Goal: Information Seeking & Learning: Learn about a topic

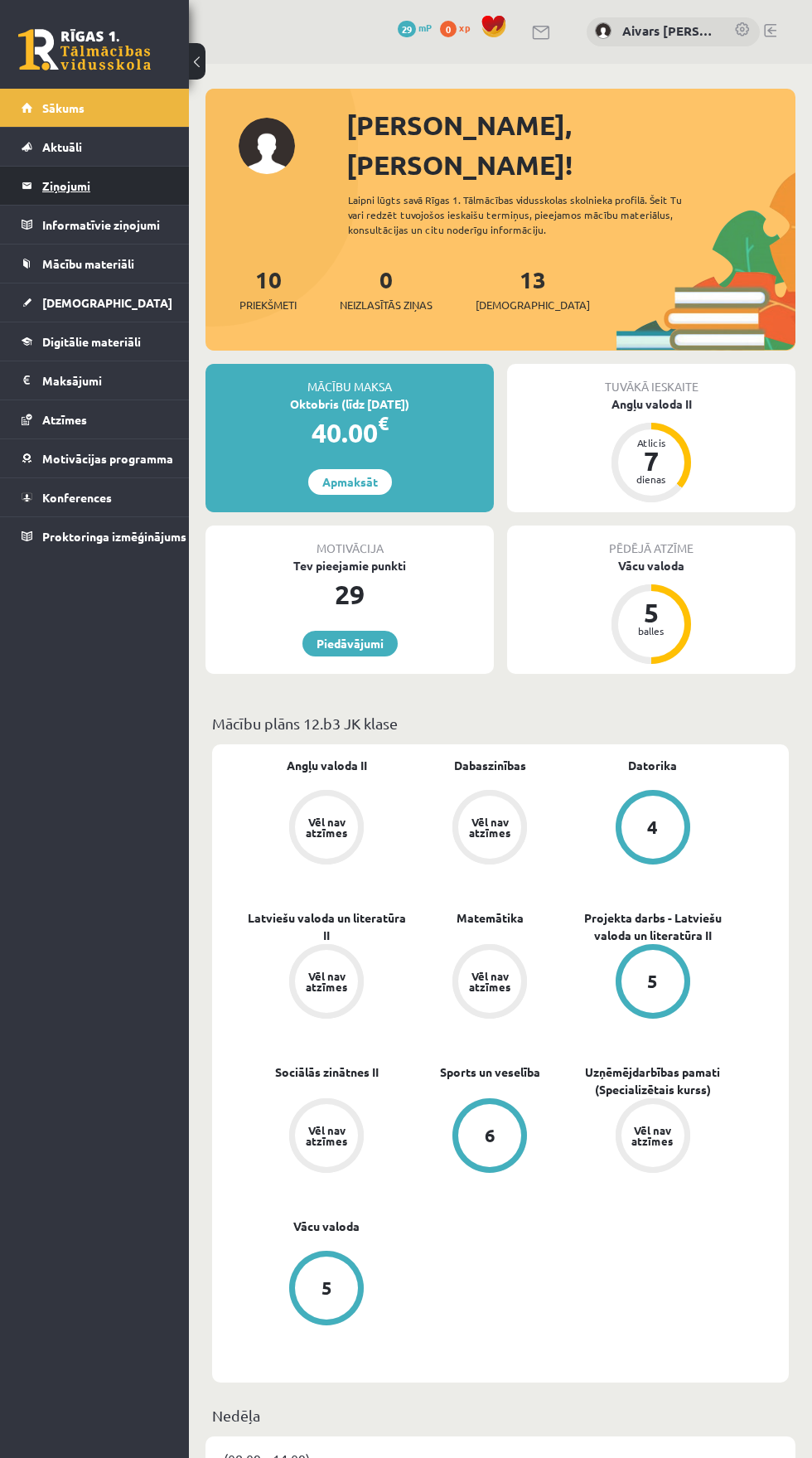
click at [57, 179] on legend "Ziņojumi 0" at bounding box center [105, 185] width 126 height 38
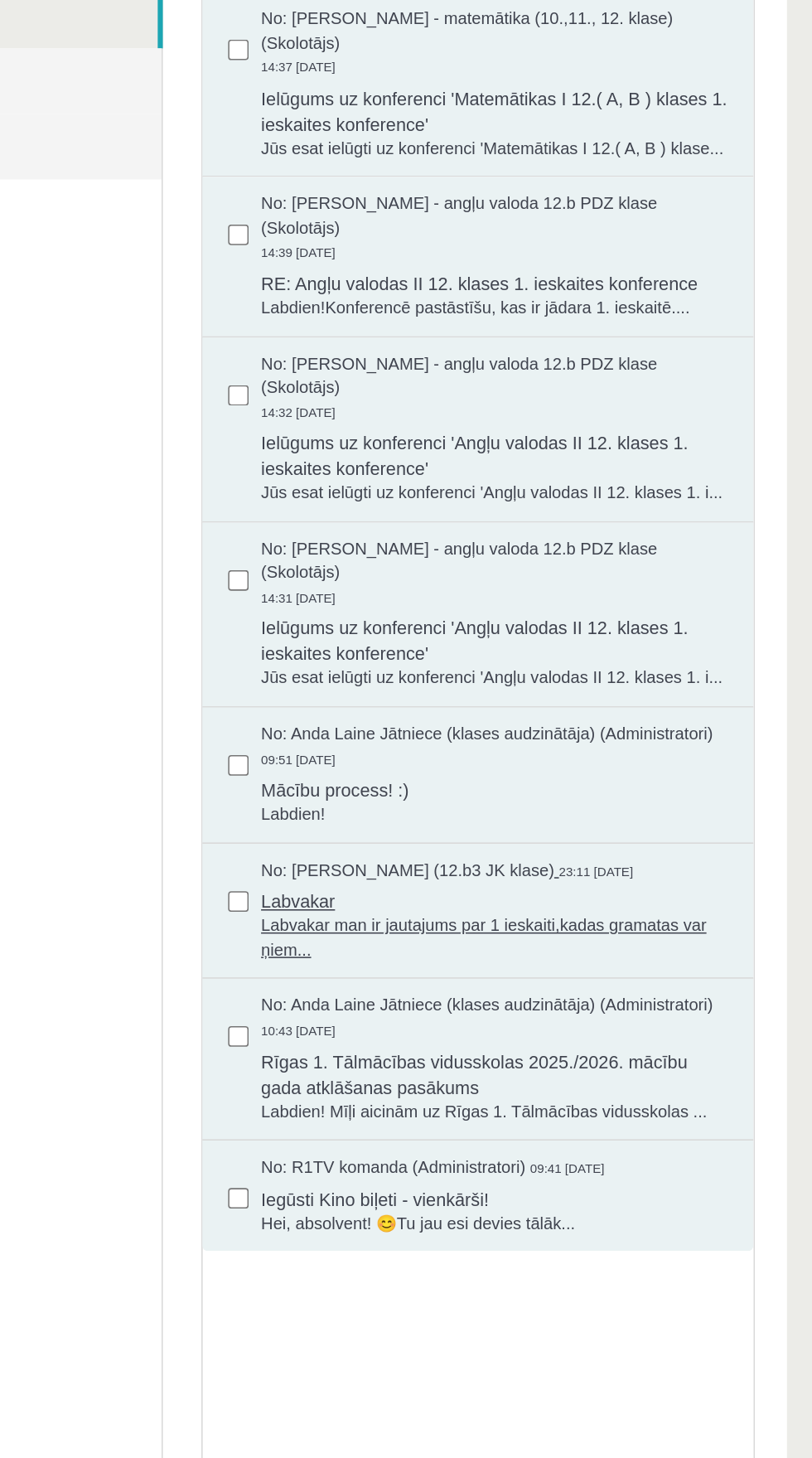
click at [364, 538] on span "Labvakar man ir jautajums par 1 ieskaiti,kadas gramatas var ņiem..." at bounding box center [265, 553] width 300 height 30
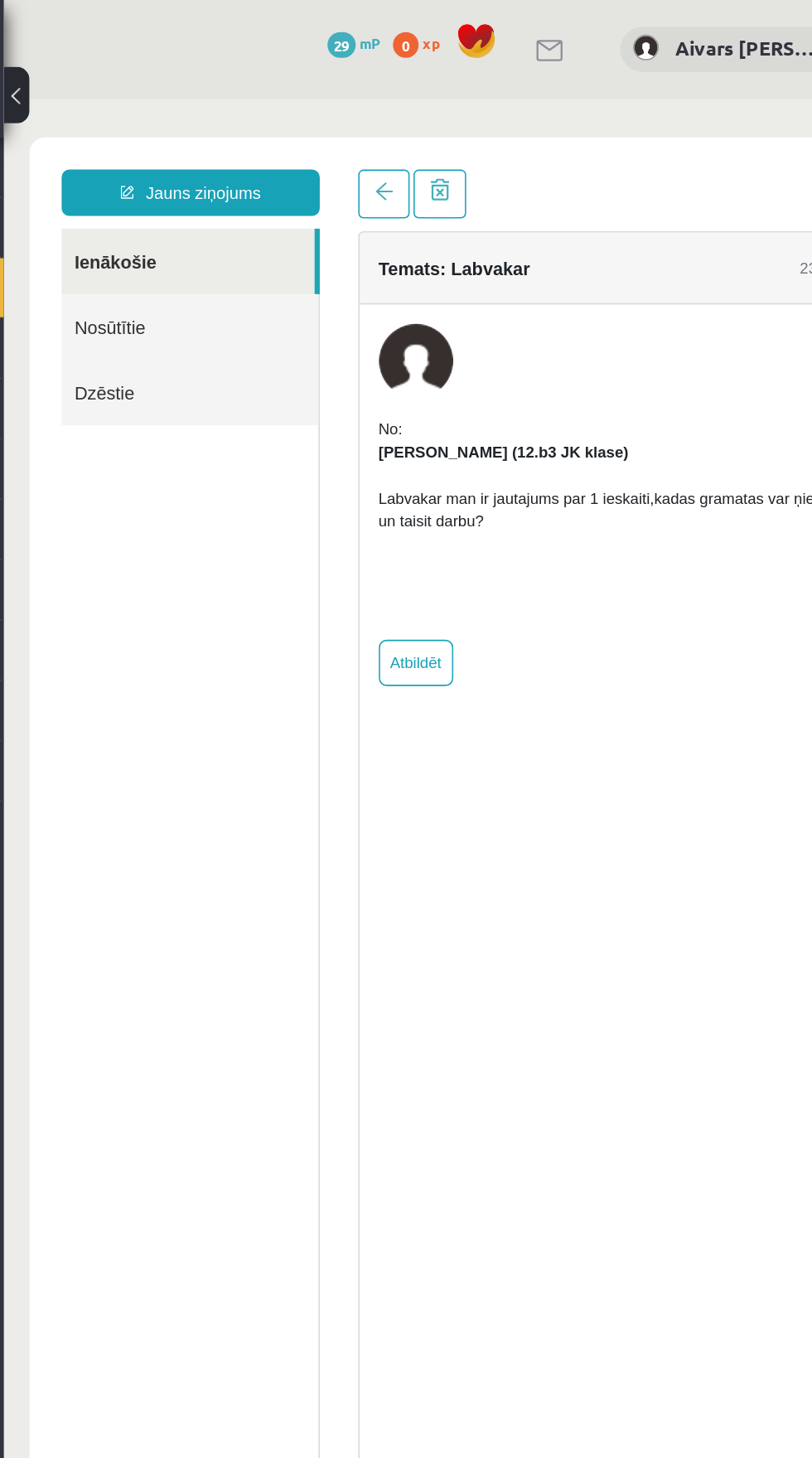
click at [72, 203] on link "Ienākošie" at bounding box center [122, 204] width 163 height 42
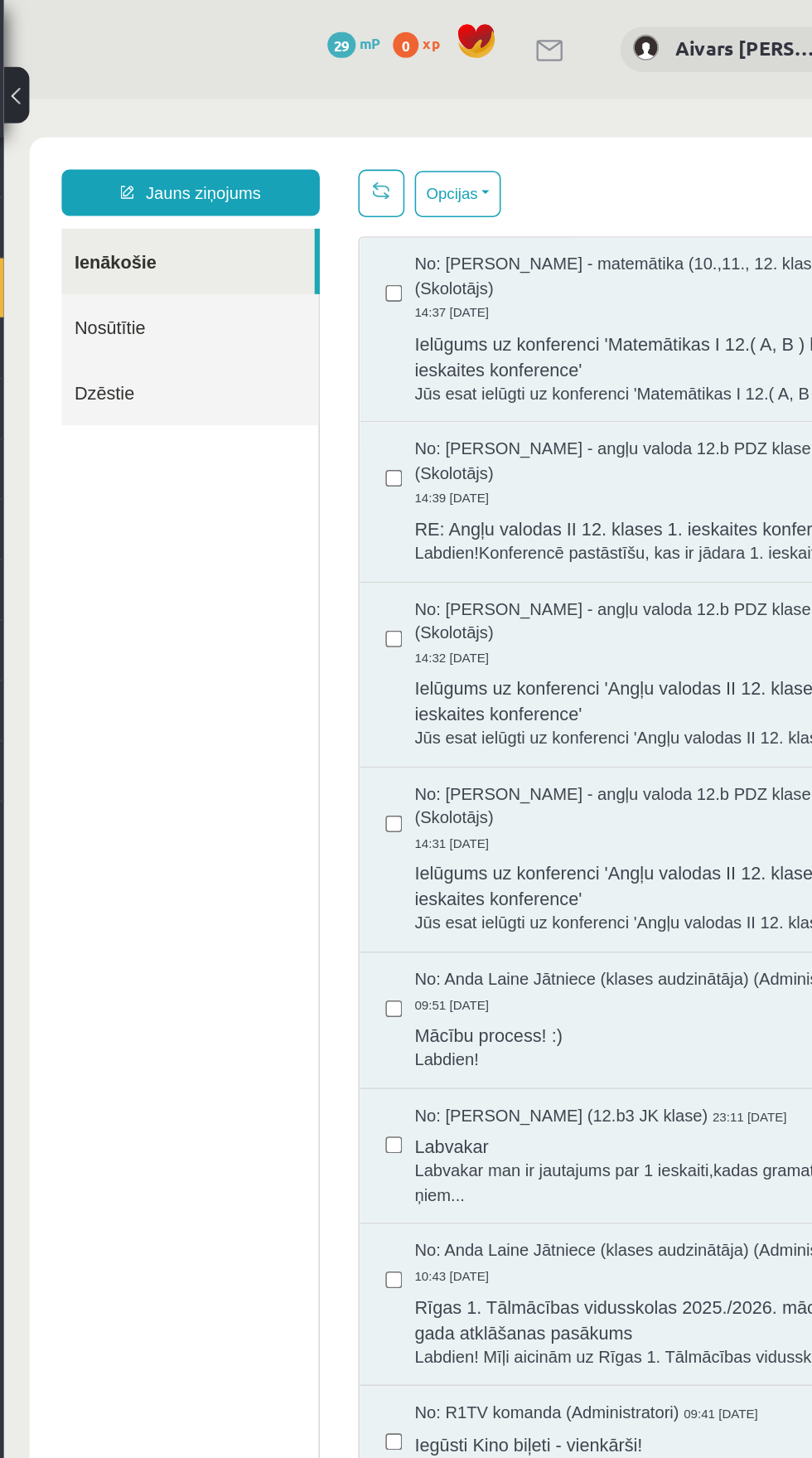
click at [53, 200] on link "Ienākošie" at bounding box center [122, 204] width 163 height 42
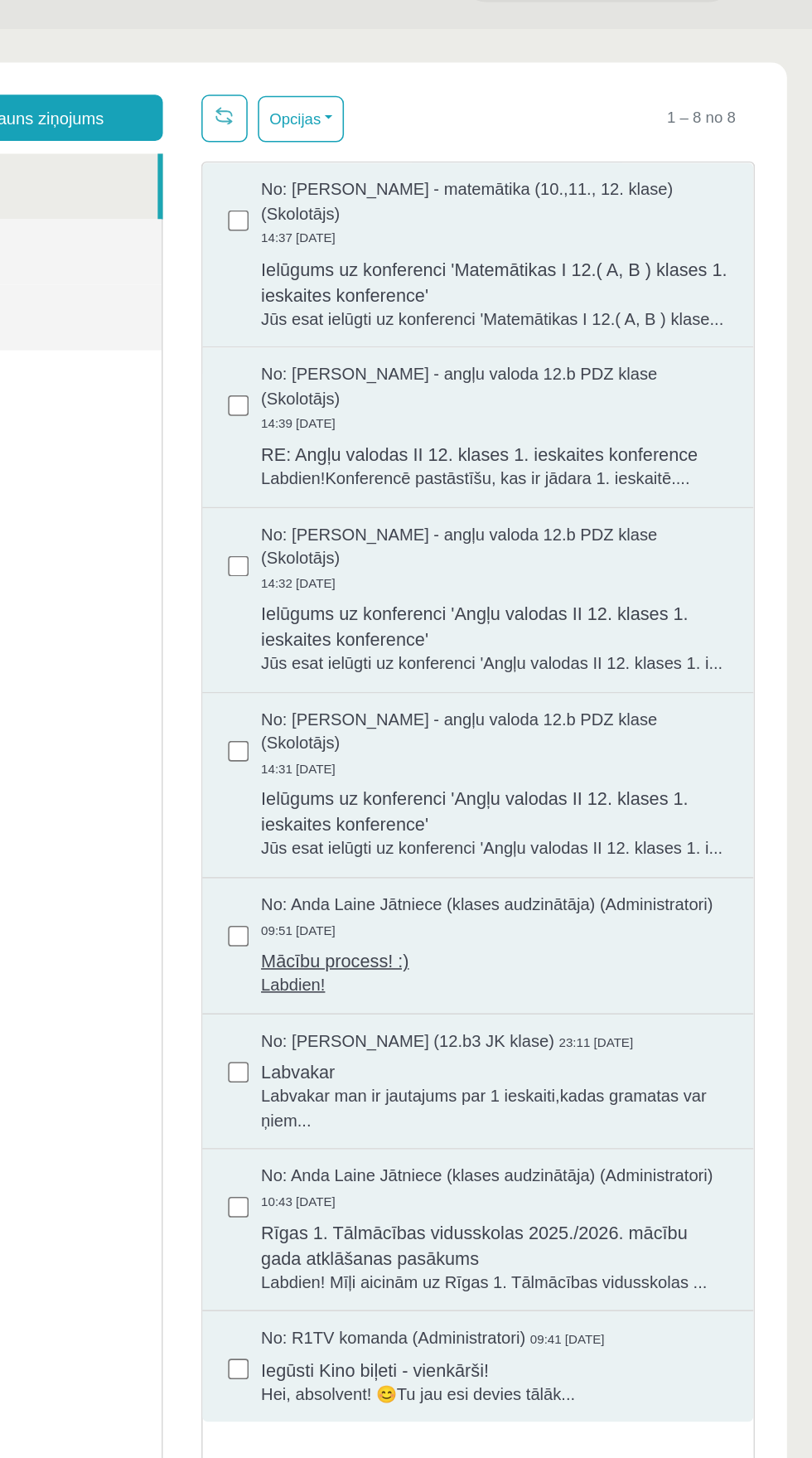
click at [170, 618] on span "Mācību process! :)" at bounding box center [265, 628] width 300 height 21
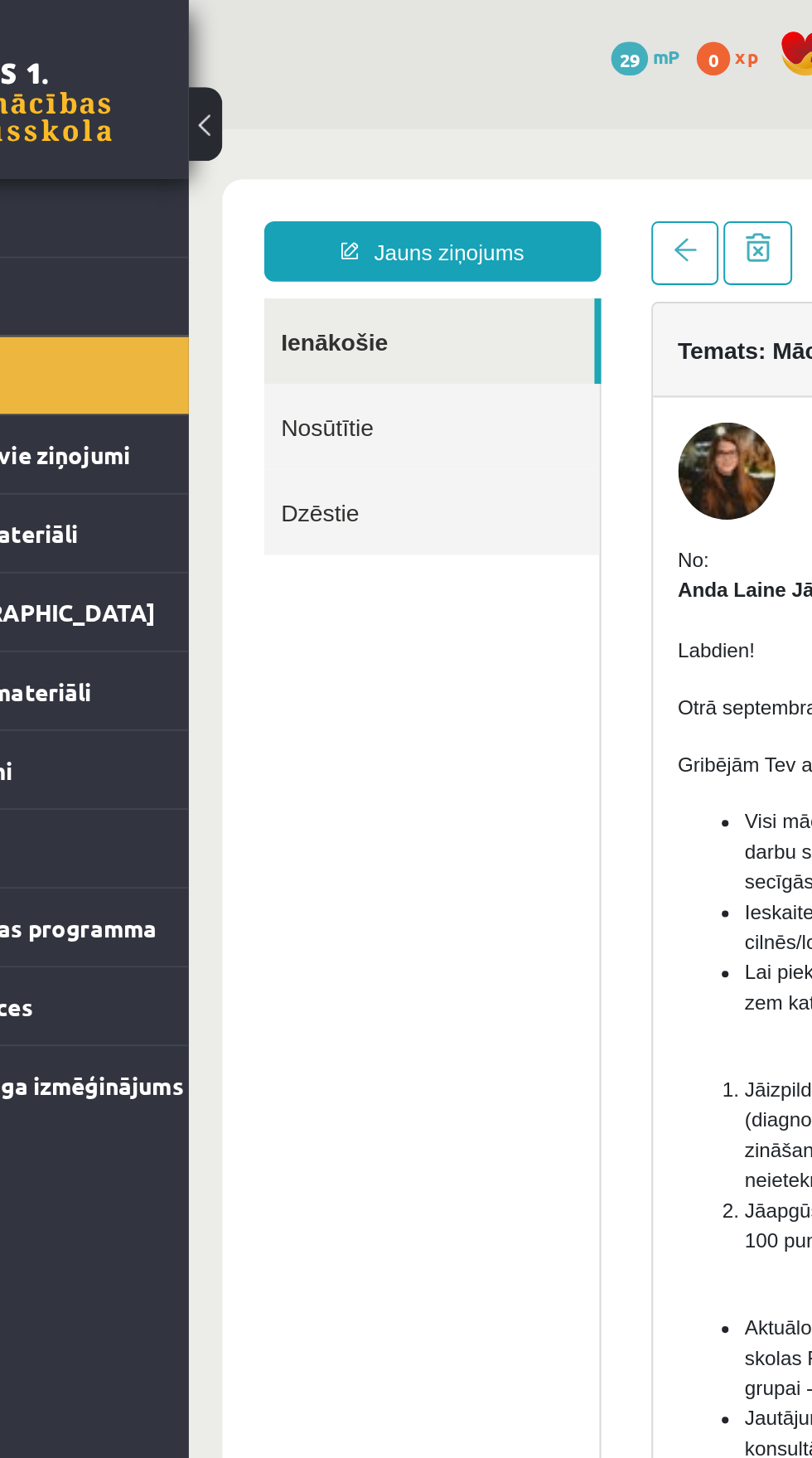
click at [245, 236] on link "Ienākošie" at bounding box center [307, 233] width 163 height 42
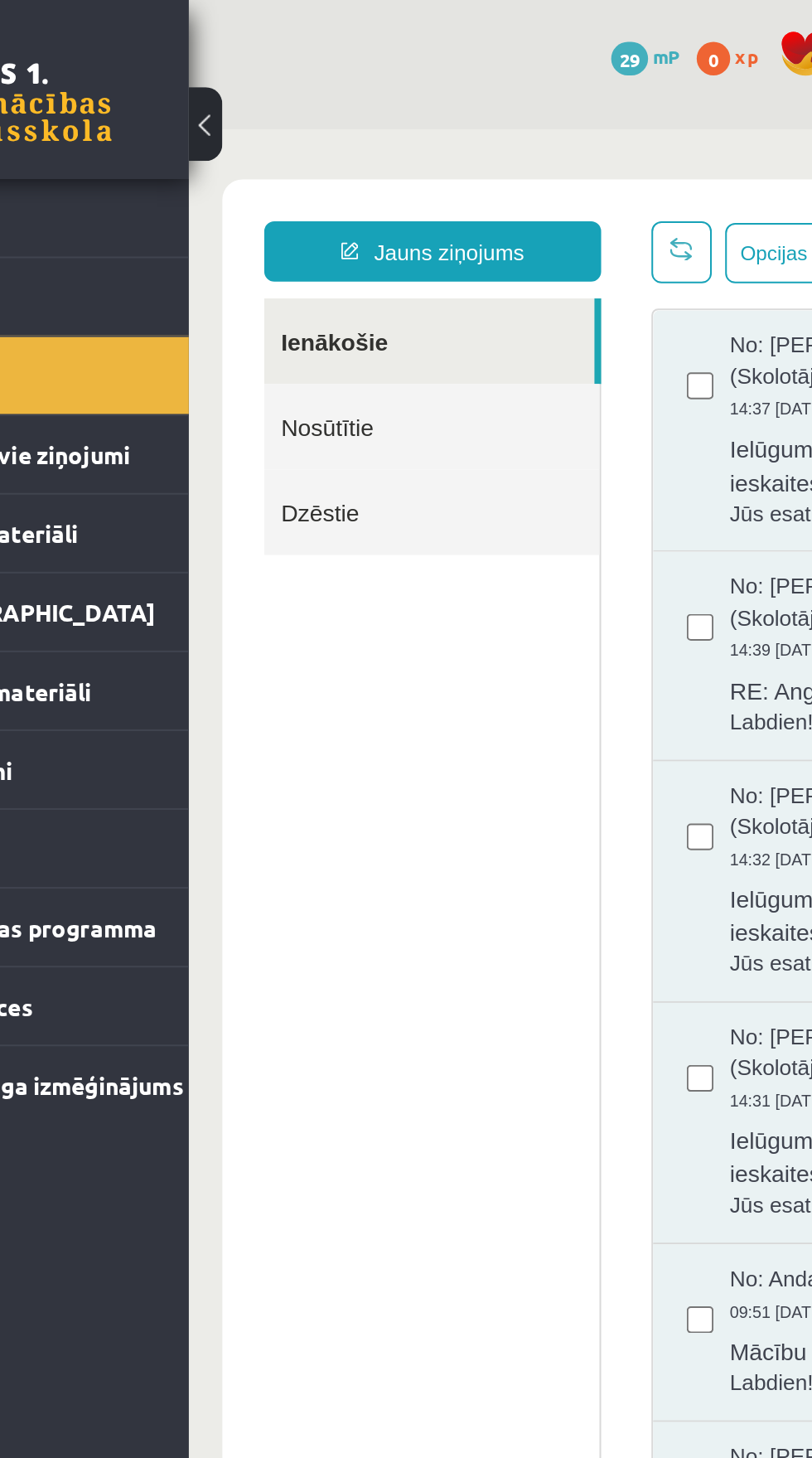
click at [247, 239] on link "Ienākošie" at bounding box center [307, 233] width 163 height 42
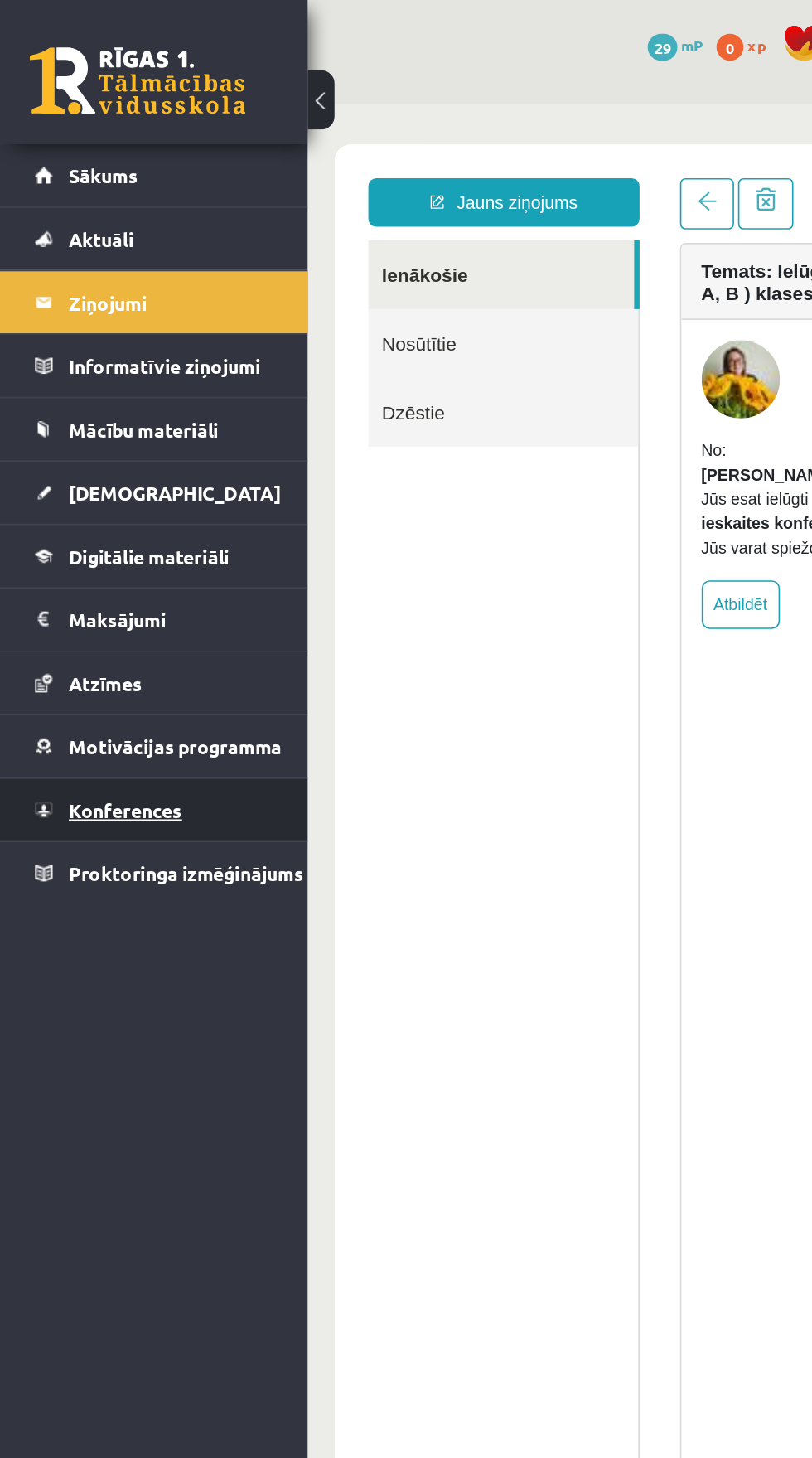
click at [61, 496] on span "Konferences" at bounding box center [77, 498] width 70 height 15
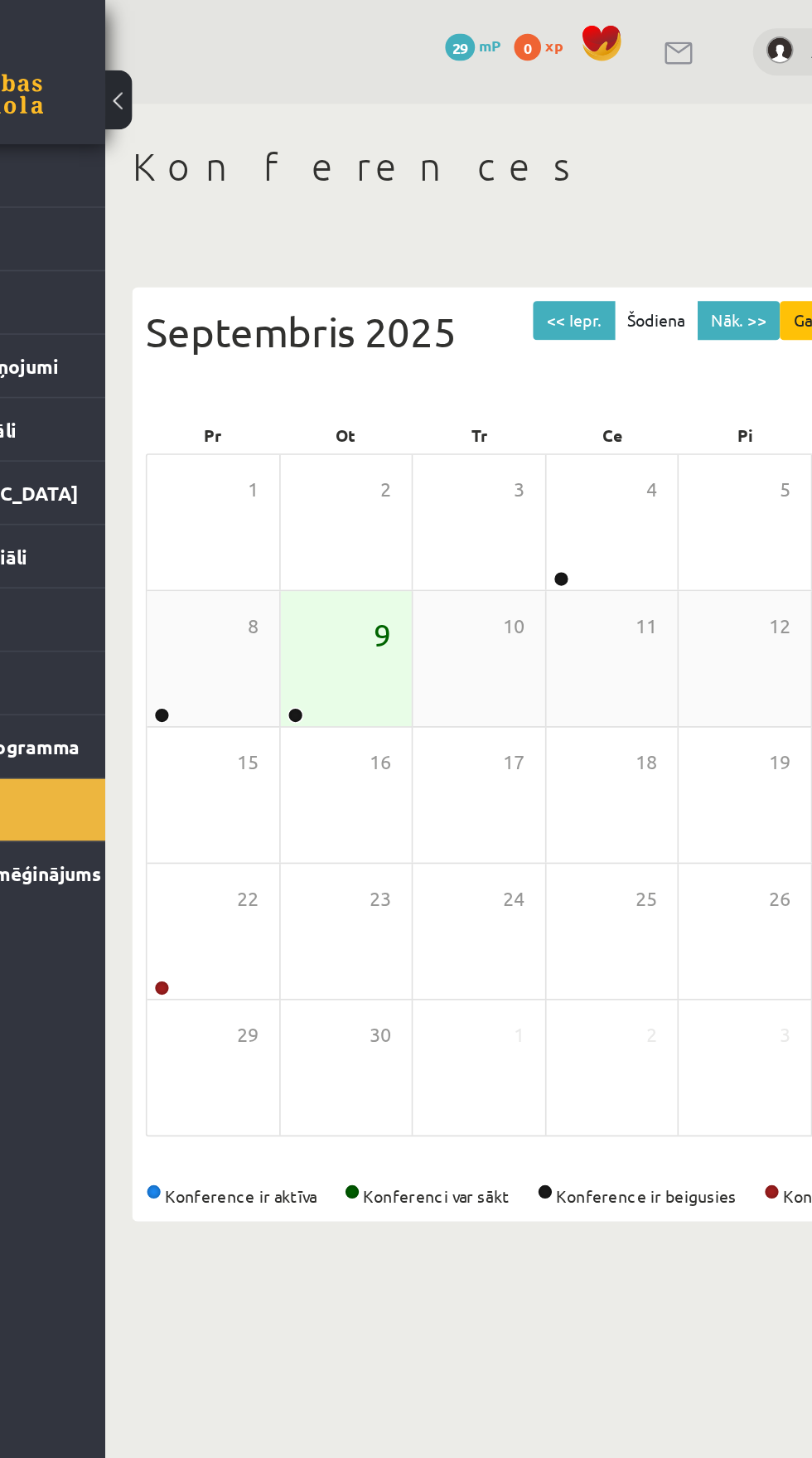
click at [357, 393] on span "9" at bounding box center [358, 389] width 11 height 28
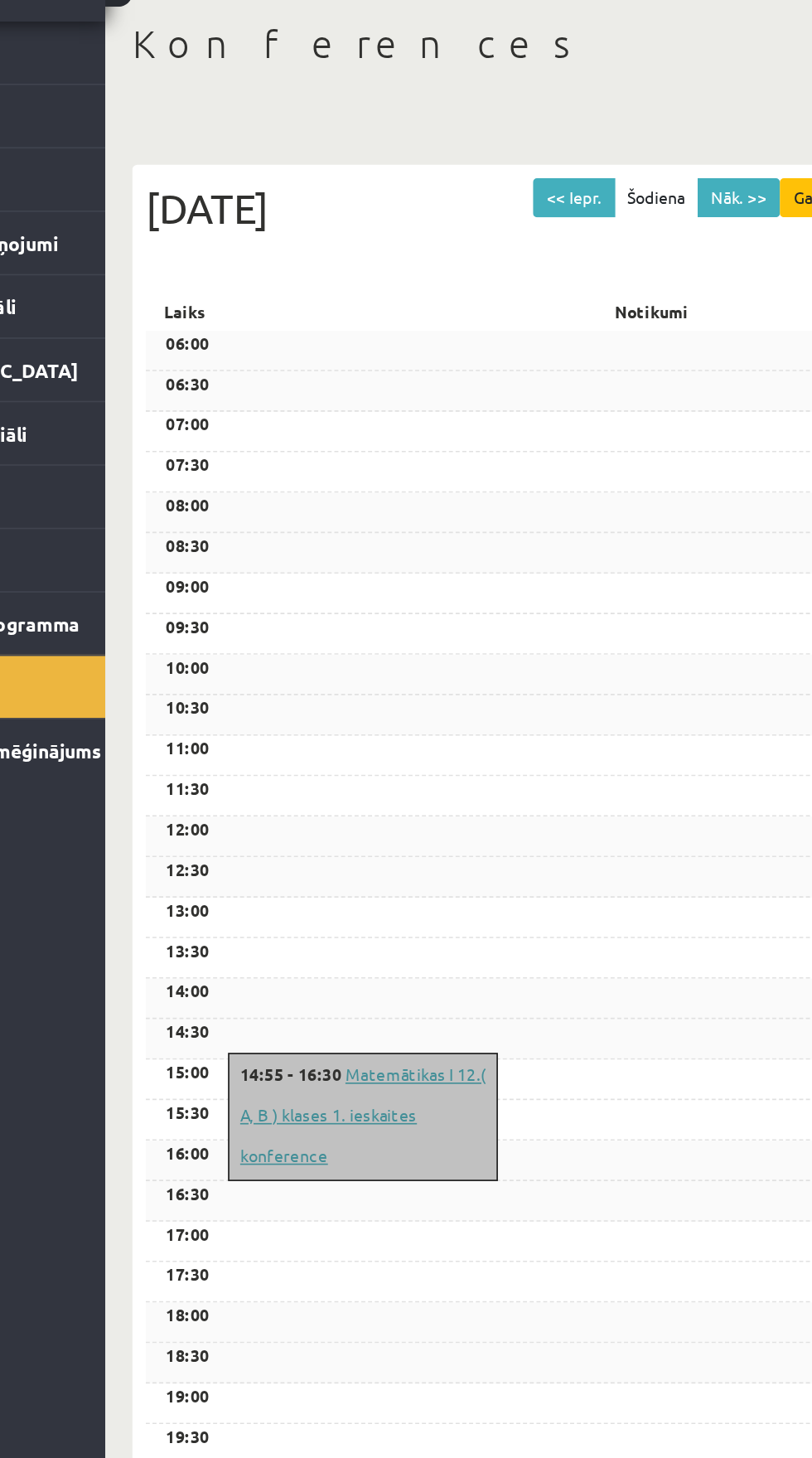
click at [364, 791] on link "Matemātikas I 12.( A, B ) klases 1. ieskaites konference" at bounding box center [347, 760] width 151 height 63
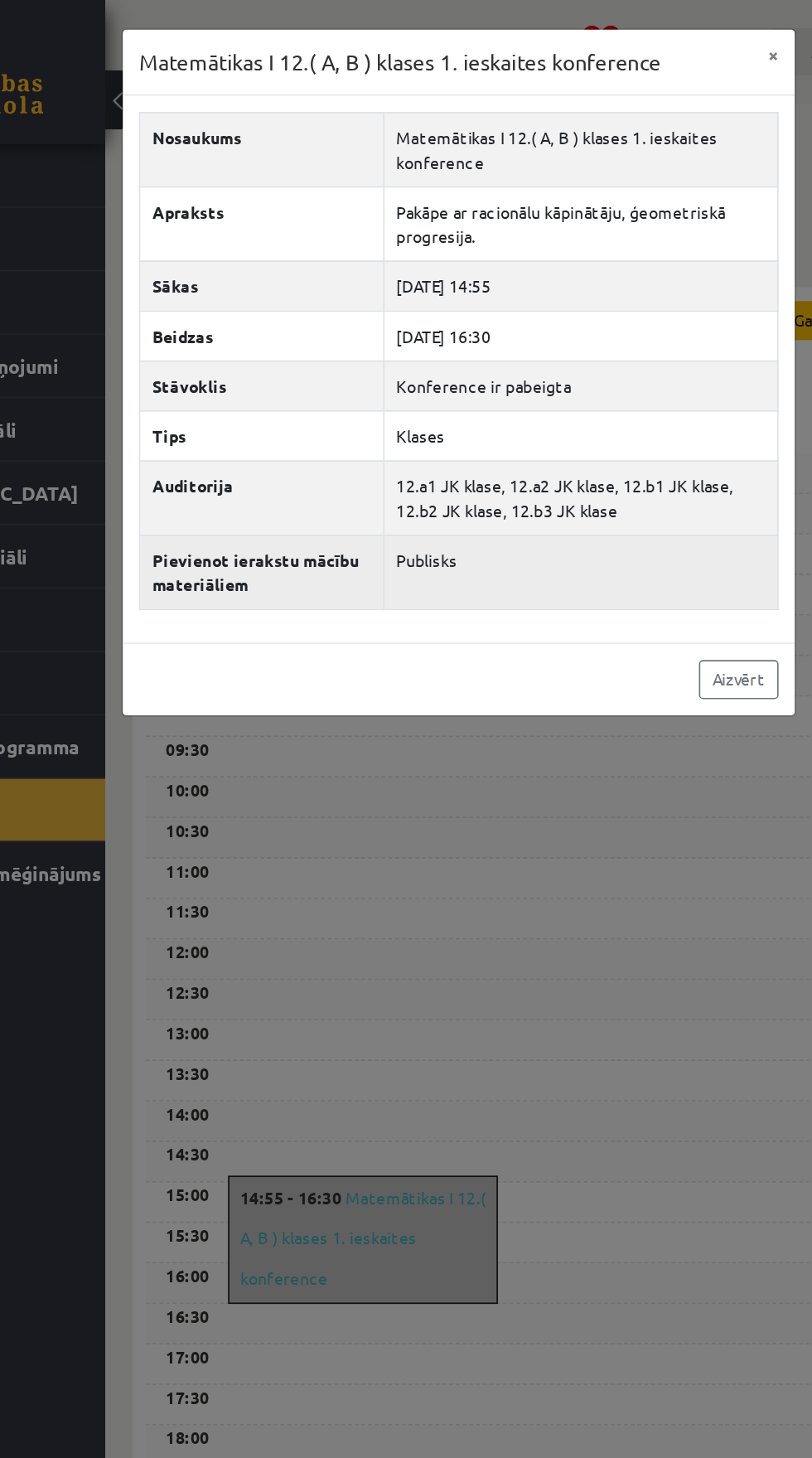
click at [390, 329] on td "Publisks" at bounding box center [480, 351] width 242 height 45
click at [269, 369] on th "Pievienot ierakstu mācību materiāliem" at bounding box center [285, 351] width 150 height 45
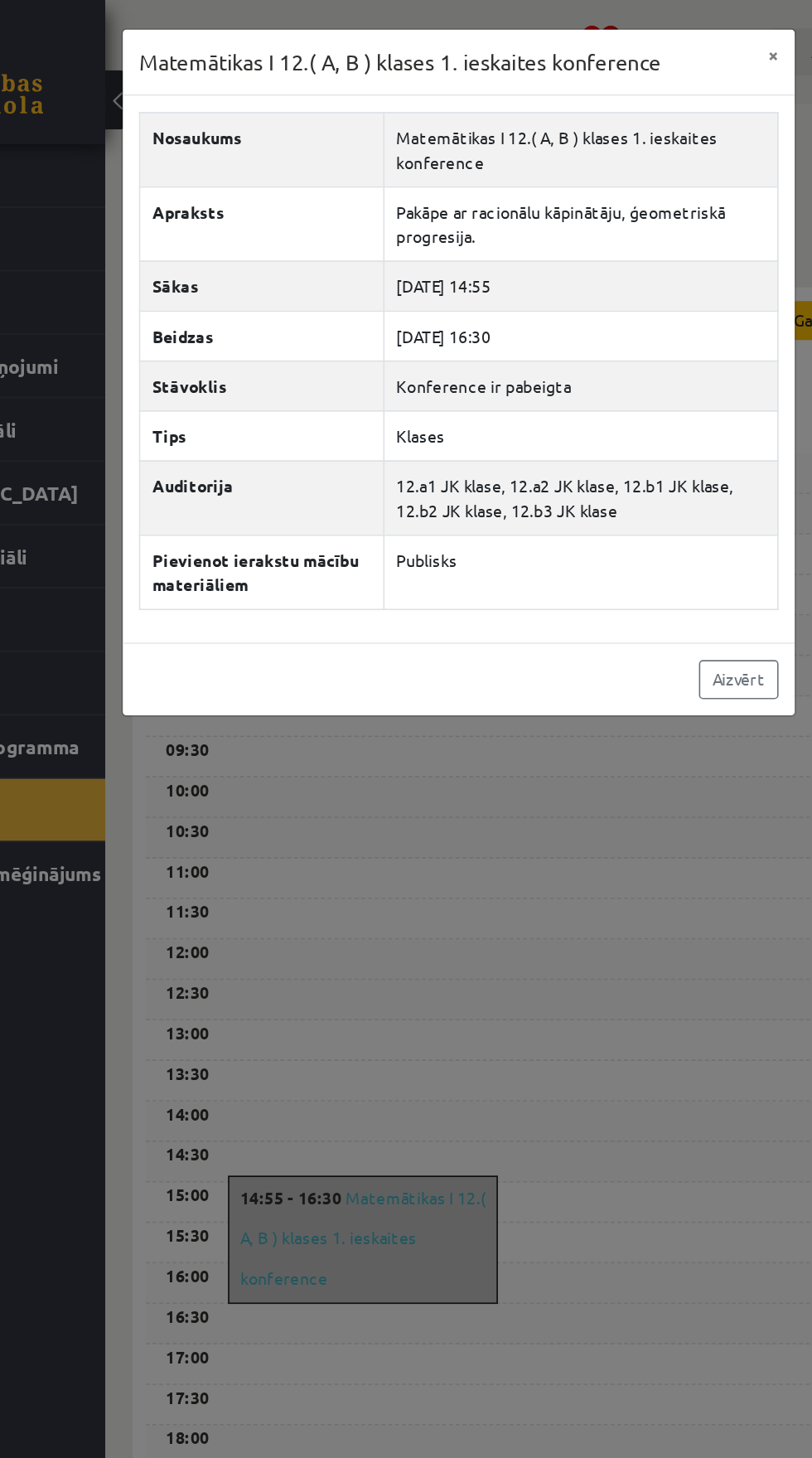
click at [260, 418] on div "Aizvērt" at bounding box center [406, 417] width 412 height 45
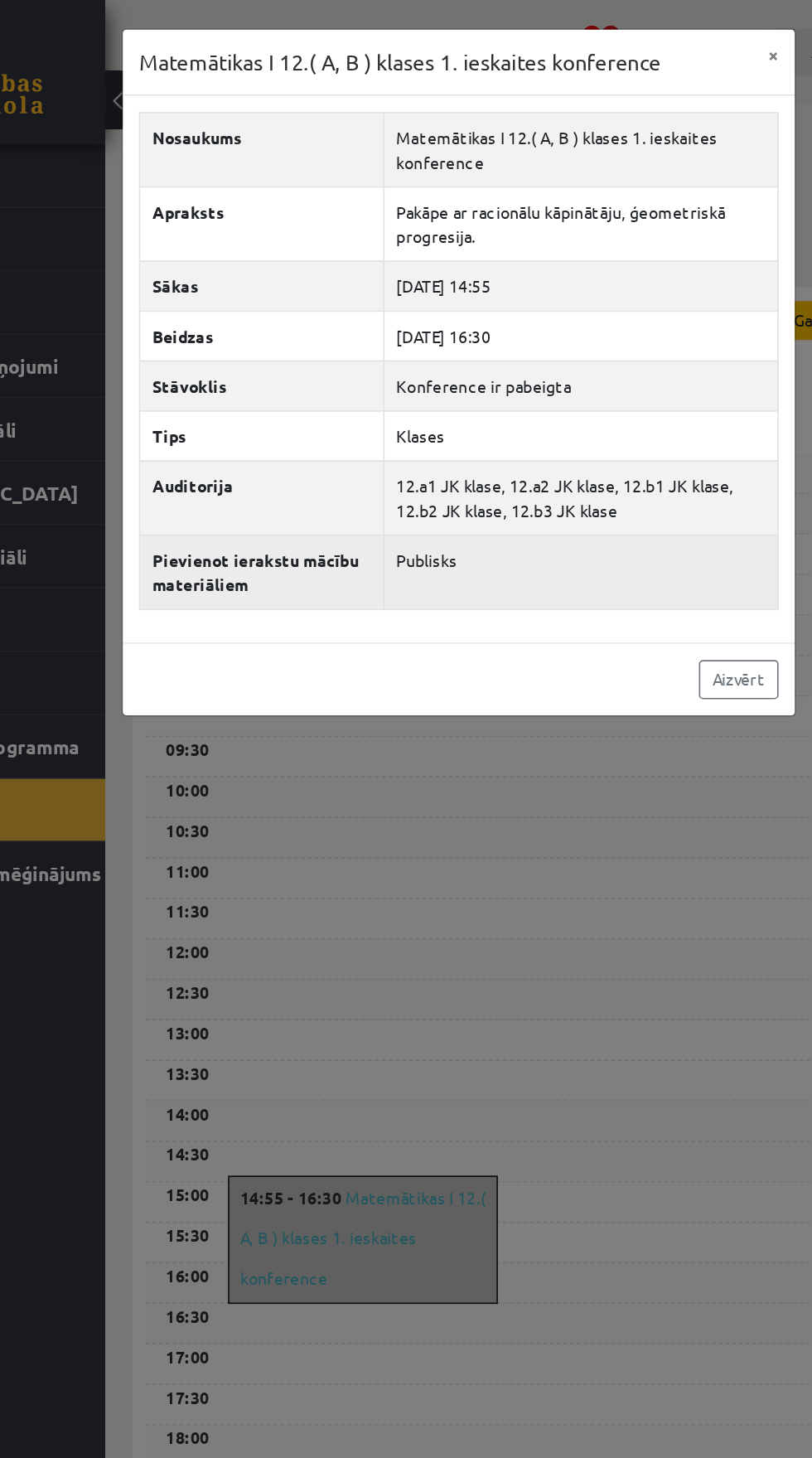
click at [272, 353] on th "Pievienot ierakstu mācību materiāliem" at bounding box center [285, 351] width 150 height 45
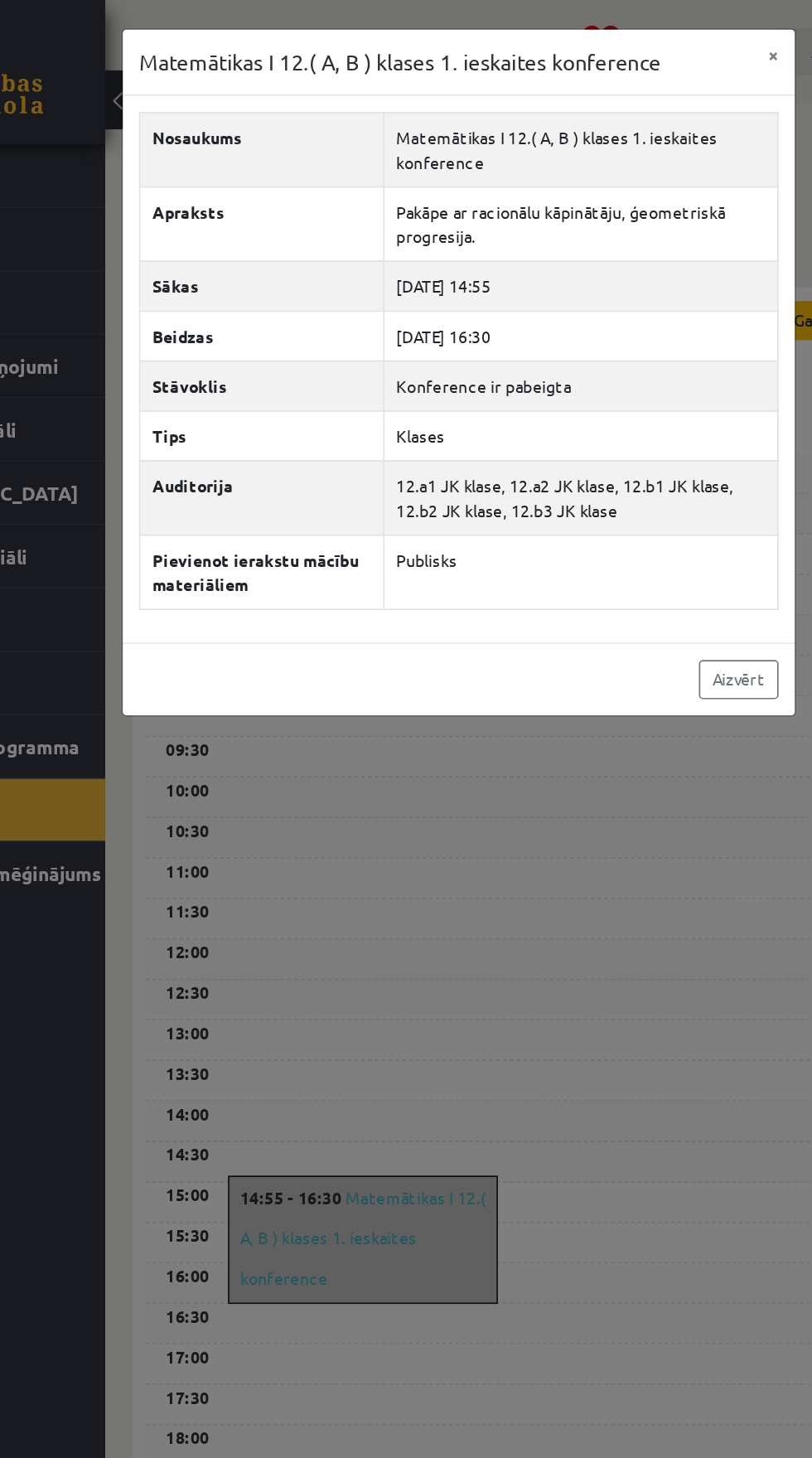
click at [256, 388] on div "Nosaukums Matemātikas I 12.( A, B ) klases 1. ieskaites konference Apraksts Pak…" at bounding box center [406, 226] width 412 height 336
click at [568, 411] on link "Aizvērt" at bounding box center [578, 418] width 49 height 24
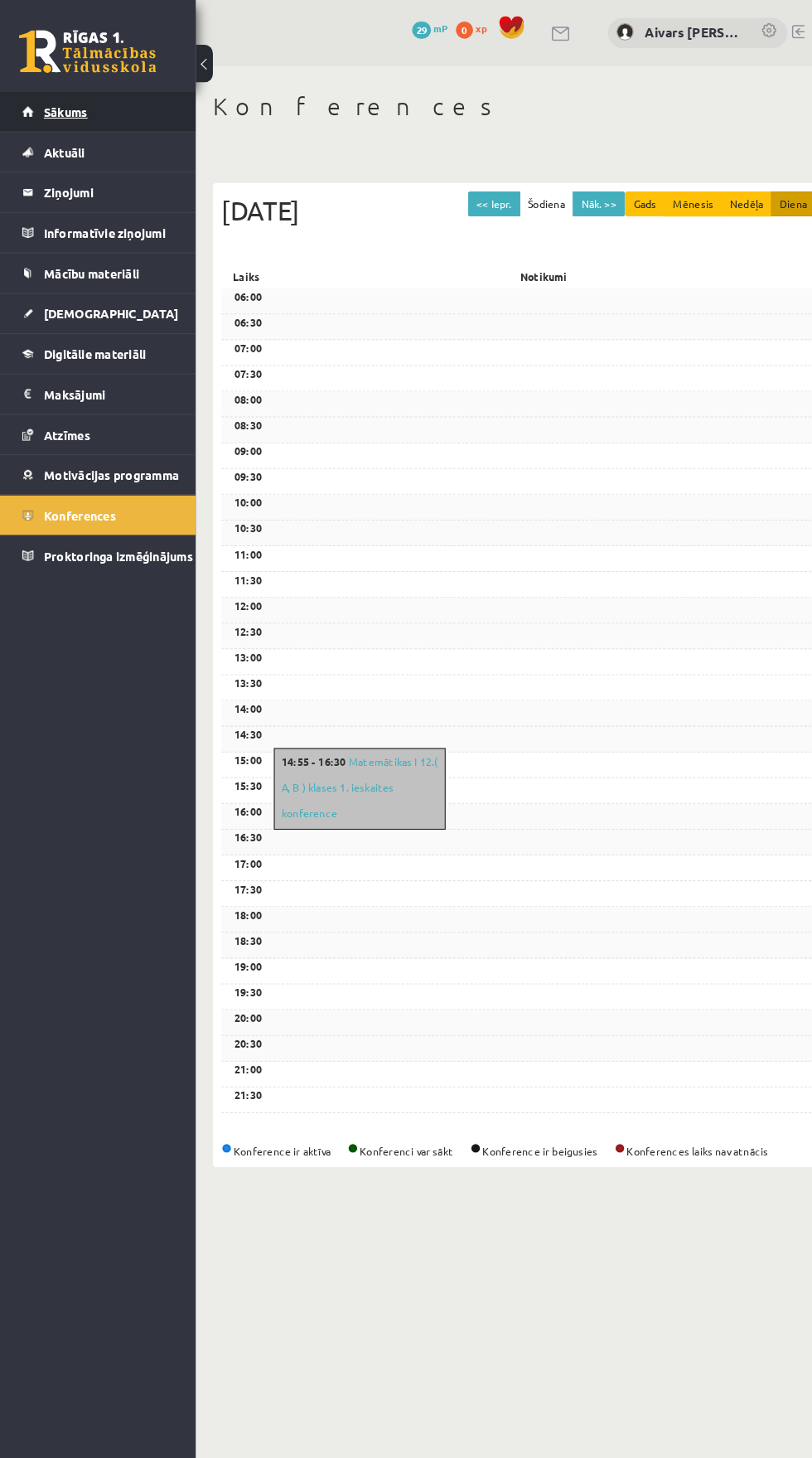
click at [39, 94] on link "Sākums" at bounding box center [95, 107] width 146 height 38
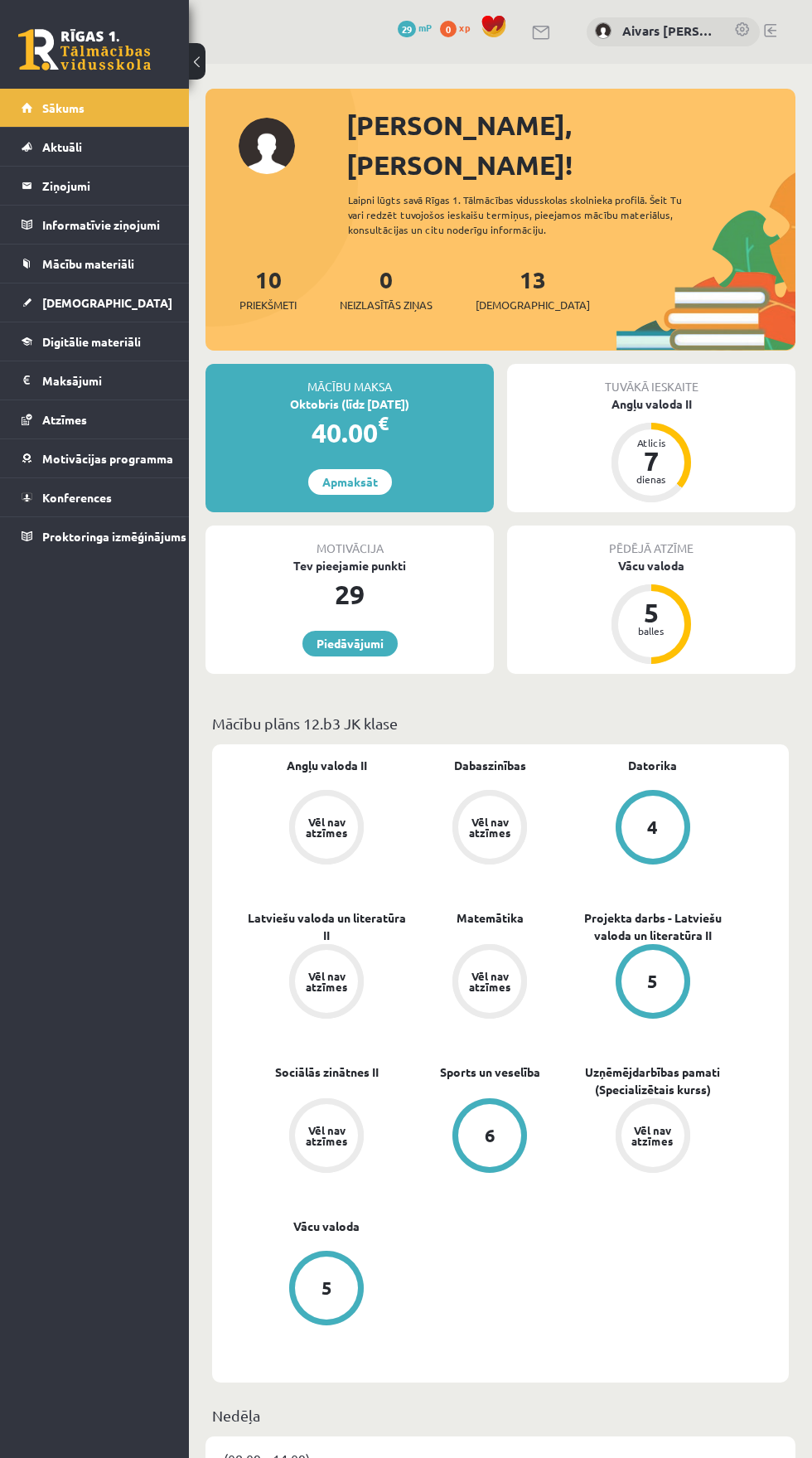
scroll to position [4, 0]
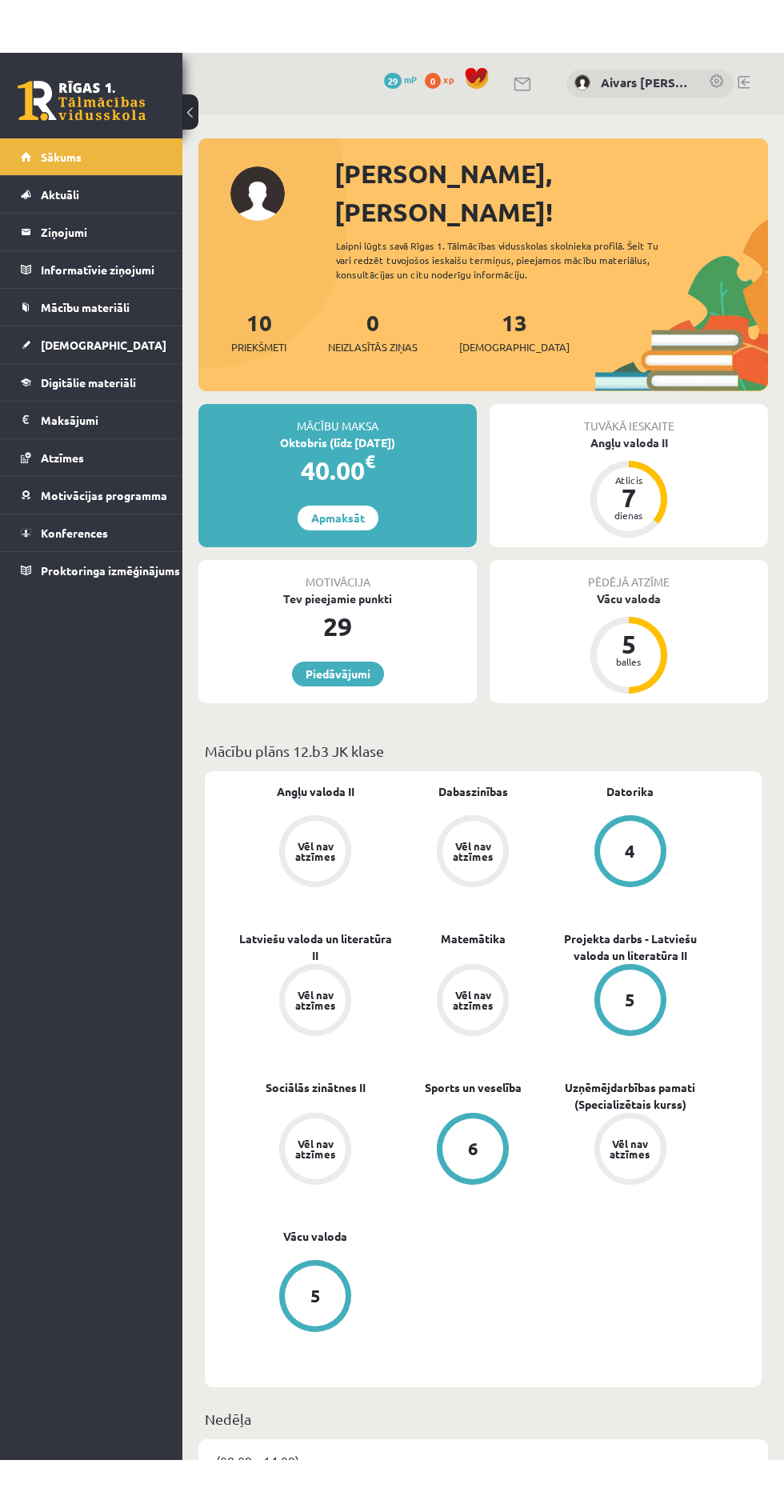
scroll to position [4, 0]
